Goal: Task Accomplishment & Management: Use online tool/utility

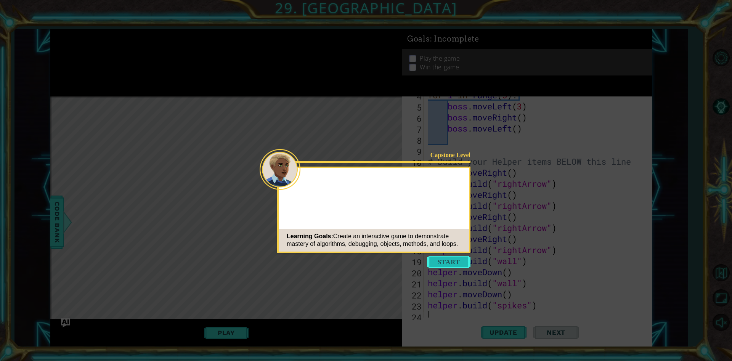
scroll to position [55, 0]
click at [447, 261] on button "Start" at bounding box center [448, 262] width 43 height 12
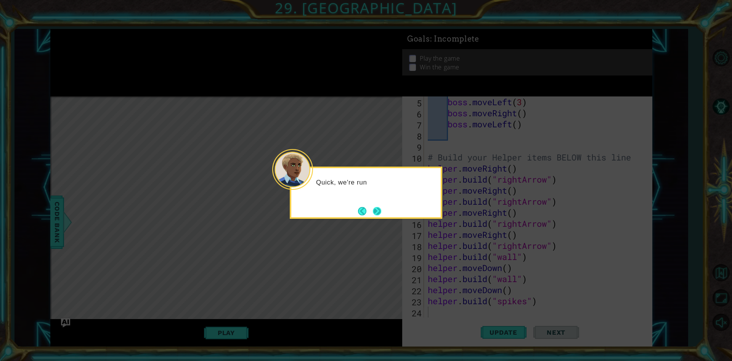
click at [380, 207] on button "Next" at bounding box center [377, 211] width 8 height 8
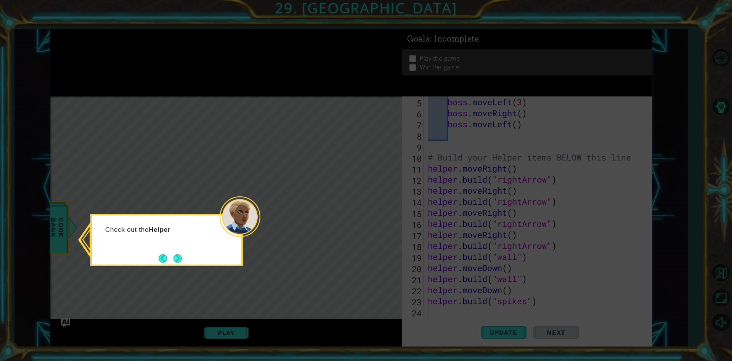
click at [163, 267] on icon at bounding box center [366, 180] width 732 height 361
click at [175, 259] on button "Next" at bounding box center [178, 258] width 8 height 8
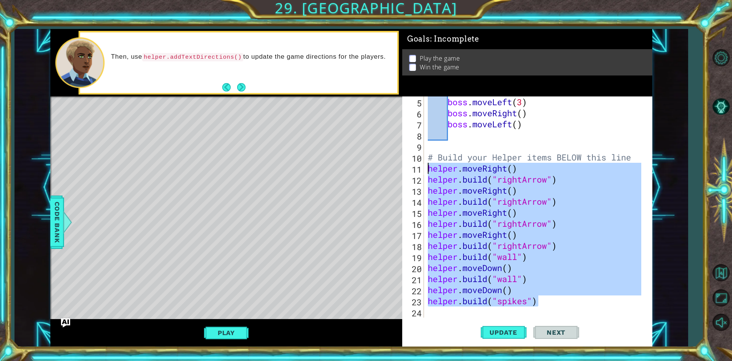
drag, startPoint x: 557, startPoint y: 302, endPoint x: 429, endPoint y: 173, distance: 182.0
click at [429, 173] on div "boss . moveLeft ( 3 ) boss . moveRight ( ) boss . moveLeft ( ) # Build your Hel…" at bounding box center [535, 217] width 219 height 243
type textarea "helper.moveRight() [DOMAIN_NAME]("rightArrow")"
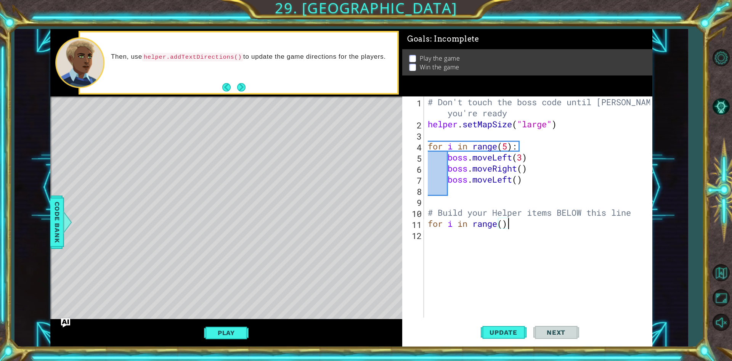
scroll to position [0, 3]
type textarea "for i in range():"
click at [532, 235] on div "# Don't touch the boss code until [PERSON_NAME] says you're ready helper . setM…" at bounding box center [540, 223] width 228 height 254
click at [522, 223] on div "# Don't touch the boss code until [PERSON_NAME] says you're ready helper . setM…" at bounding box center [540, 223] width 228 height 254
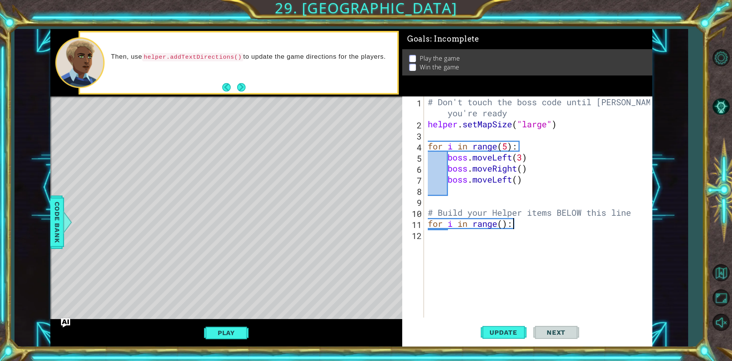
type textarea "for i in range():"
click at [511, 239] on div "# Don't touch the boss code until [PERSON_NAME] says you're ready helper . setM…" at bounding box center [540, 223] width 228 height 254
click at [519, 219] on div "# Don't touch the boss code until [PERSON_NAME] says you're ready helper . setM…" at bounding box center [540, 223] width 228 height 254
type textarea "for i in range():"
click at [539, 187] on div "# Don't touch the boss code until [PERSON_NAME] says you're ready helper . setM…" at bounding box center [540, 223] width 228 height 254
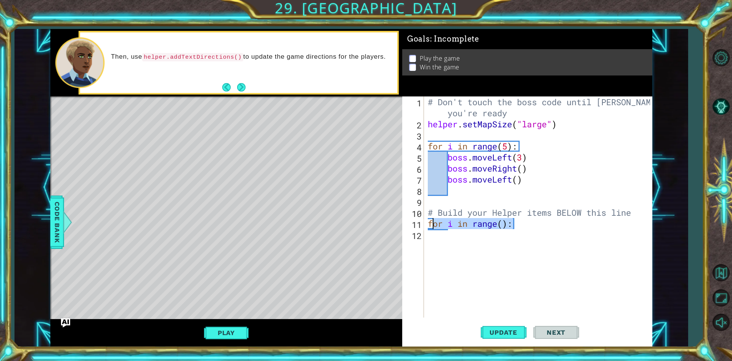
drag, startPoint x: 526, startPoint y: 220, endPoint x: 433, endPoint y: 228, distance: 93.0
click at [433, 228] on div "# Don't touch the boss code until [PERSON_NAME] says you're ready helper . setM…" at bounding box center [540, 223] width 228 height 254
type textarea "f"
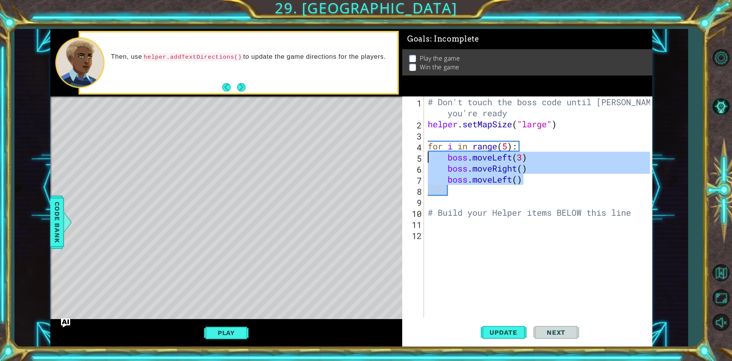
drag, startPoint x: 523, startPoint y: 185, endPoint x: 419, endPoint y: 154, distance: 108.0
click at [419, 154] on div "1 2 3 4 5 6 7 8 9 10 11 12 # Don't touch the boss code until [PERSON_NAME] says…" at bounding box center [526, 206] width 248 height 221
type textarea "boss.moveLeft(3) boss.moveRight()"
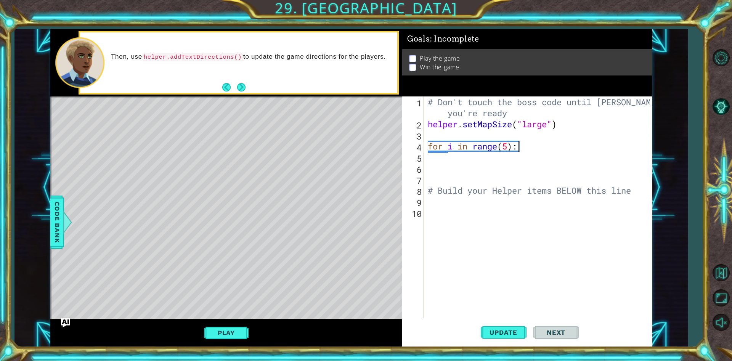
click at [545, 144] on div "# Don't touch the boss code until [PERSON_NAME] says you're ready helper . setM…" at bounding box center [540, 223] width 228 height 254
click at [533, 147] on div "# Don't touch the boss code until [PERSON_NAME] says you're ready helper . setM…" at bounding box center [540, 223] width 228 height 254
type textarea "for i in range(5):"
click at [432, 161] on div "# Don't touch the boss code until [PERSON_NAME] says you're ready helper . setM…" at bounding box center [540, 223] width 228 height 254
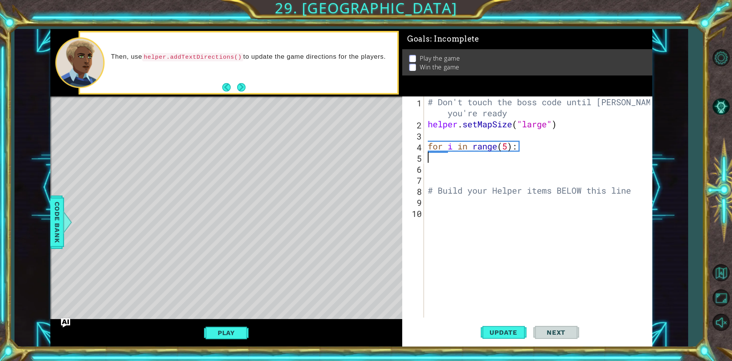
scroll to position [0, 0]
type textarea "for i in range(5):"
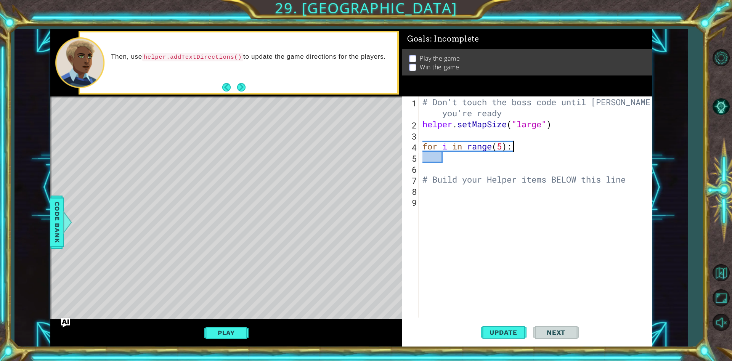
click at [514, 149] on div "# Don't touch the boss code until [PERSON_NAME] says you're ready helper . setM…" at bounding box center [537, 223] width 233 height 254
click at [507, 165] on div "# Don't touch the boss code until [PERSON_NAME] says you're ready helper . setM…" at bounding box center [537, 223] width 233 height 254
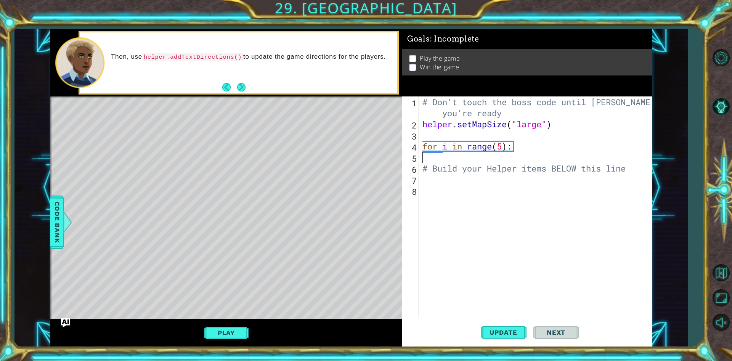
type textarea "for i in range(5):"
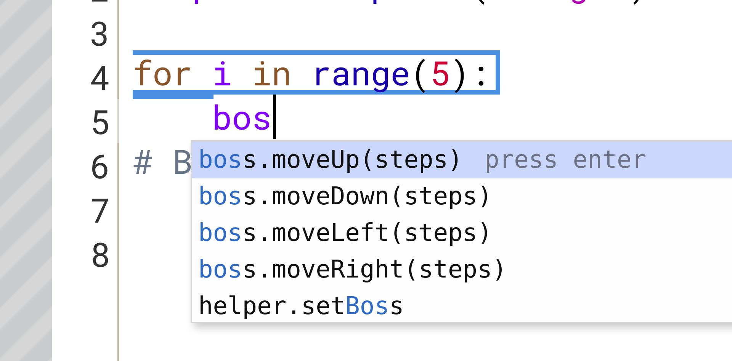
scroll to position [0, 2]
type textarea "boss."
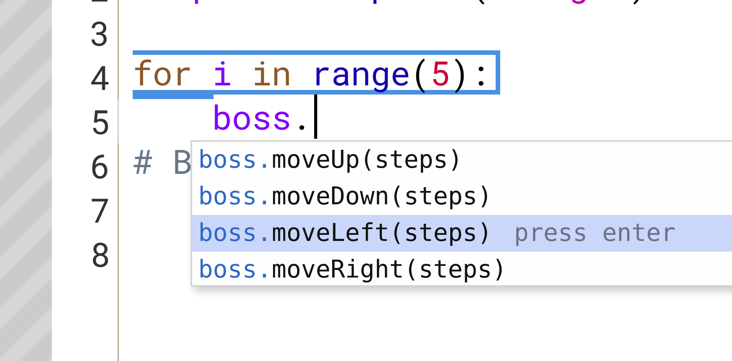
scroll to position [0, 0]
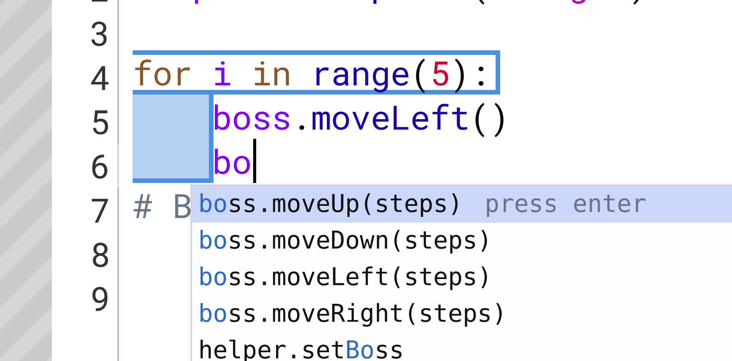
type textarea "boss"
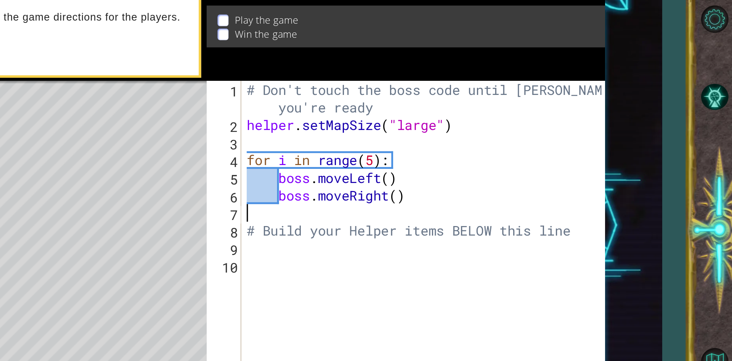
scroll to position [0, 0]
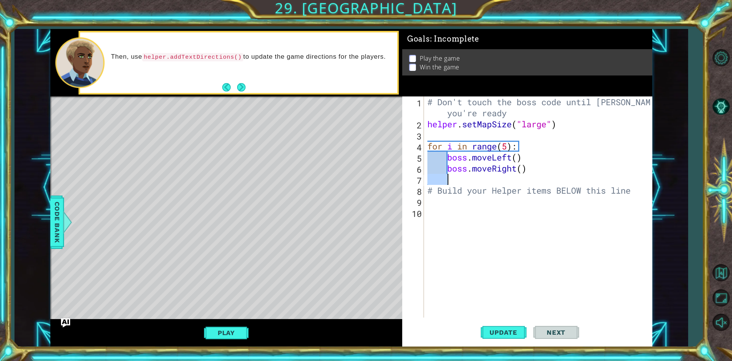
type textarea "boss"
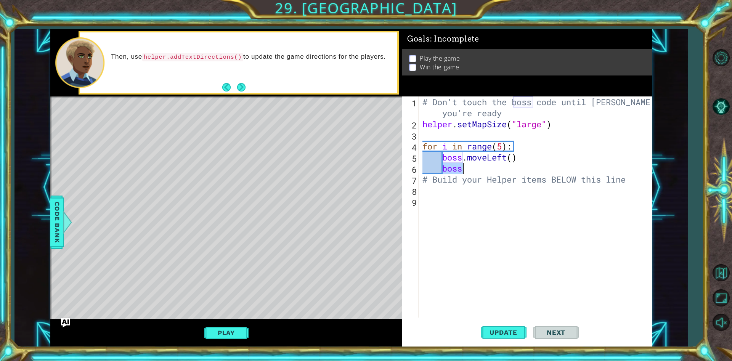
type textarea "boss."
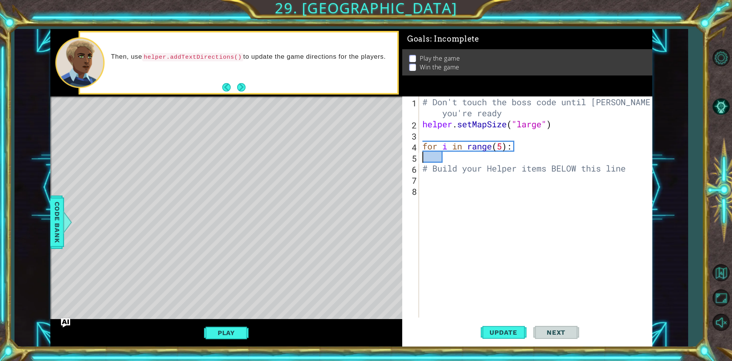
type textarea "for i in range(5):"
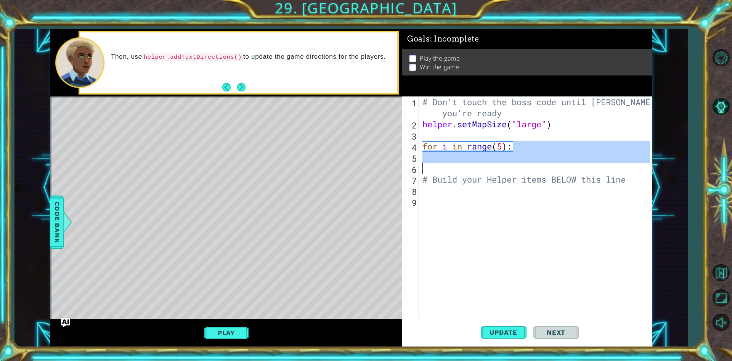
type textarea "for i in range(5):"
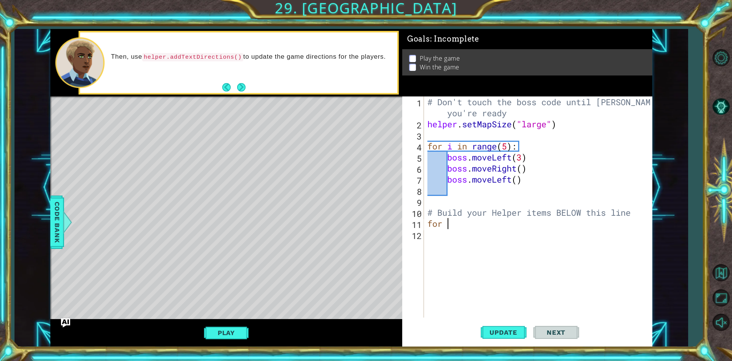
type textarea "for"
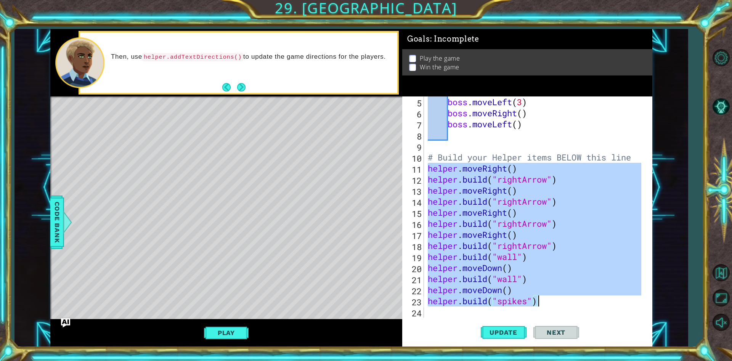
scroll to position [55, 0]
click at [572, 306] on div "boss . moveLeft ( 3 ) boss . moveRight ( ) boss . moveLeft ( ) # Build your Hel…" at bounding box center [533, 206] width 215 height 221
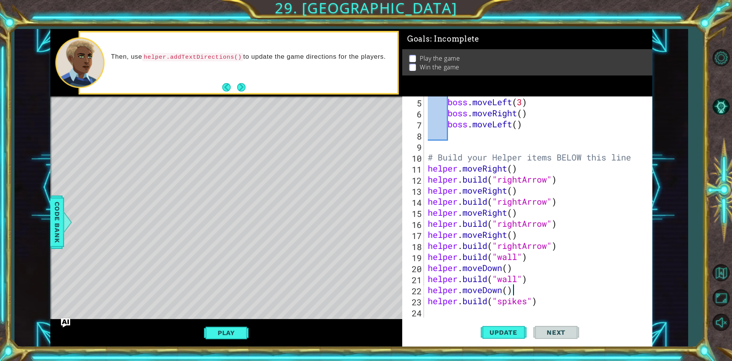
click at [550, 287] on div "boss . moveLeft ( 3 ) boss . moveRight ( ) boss . moveLeft ( ) # Build your Hel…" at bounding box center [535, 217] width 219 height 243
type textarea "helper.moveDown()"
